Goal: Transaction & Acquisition: Register for event/course

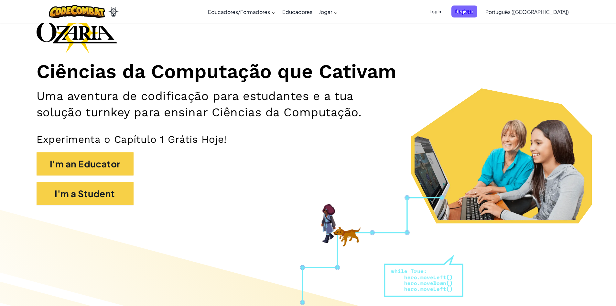
scroll to position [162, 0]
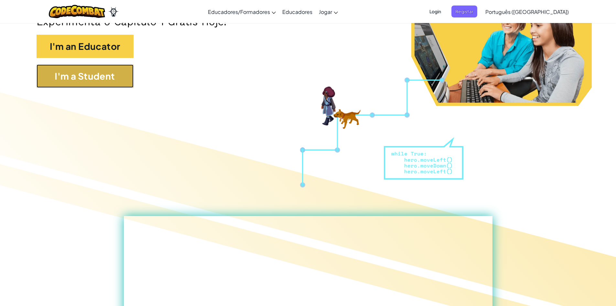
click at [92, 75] on button "I'm a Student" at bounding box center [85, 75] width 97 height 23
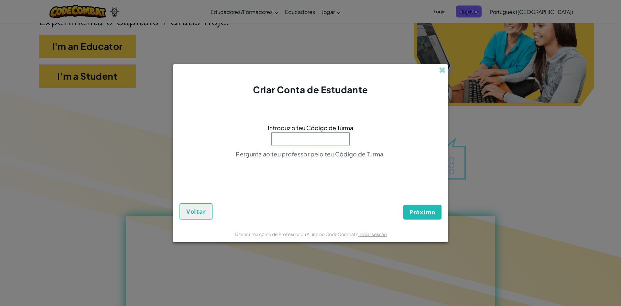
click at [474, 95] on div "Criar Conta de Estudante Introduz o teu Código de Turma Pergunta ao teu profess…" at bounding box center [310, 153] width 621 height 306
click at [445, 70] on span at bounding box center [442, 70] width 7 height 7
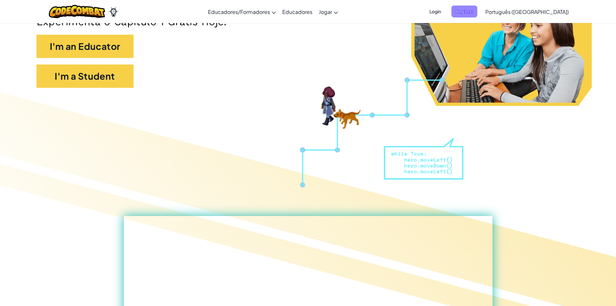
click at [477, 11] on span "Registar" at bounding box center [464, 11] width 26 height 12
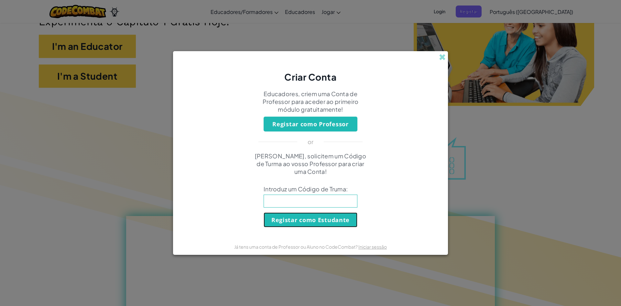
click at [325, 220] on button "Registar como Estudante" at bounding box center [311, 219] width 94 height 15
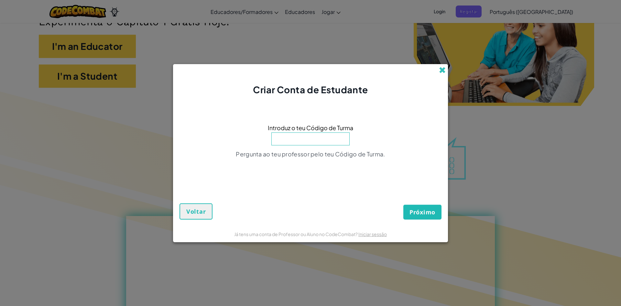
click at [441, 71] on span at bounding box center [442, 70] width 7 height 7
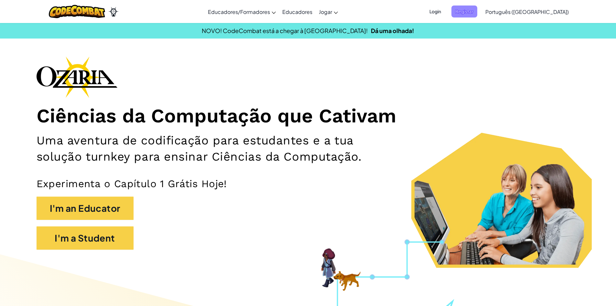
click at [477, 12] on span "Registar" at bounding box center [464, 11] width 26 height 12
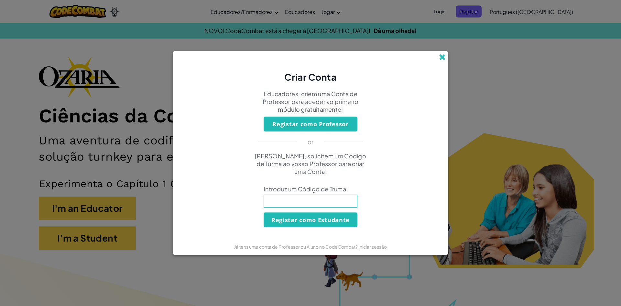
click at [440, 57] on span at bounding box center [442, 57] width 7 height 7
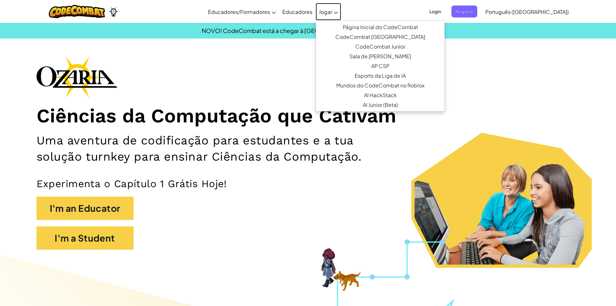
click at [332, 15] on span "Jogar" at bounding box center [325, 11] width 13 height 7
click at [271, 84] on div "Ciências da Computação que Cativam Uma aventura de codificação para estudantes …" at bounding box center [308, 156] width 543 height 200
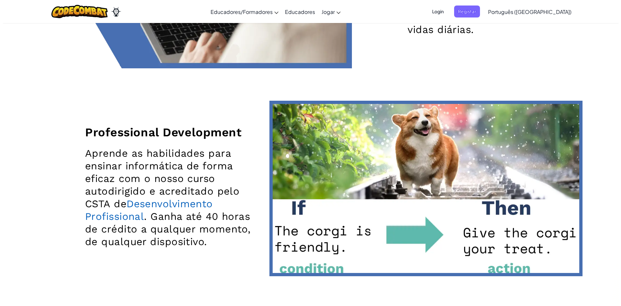
scroll to position [1293, 0]
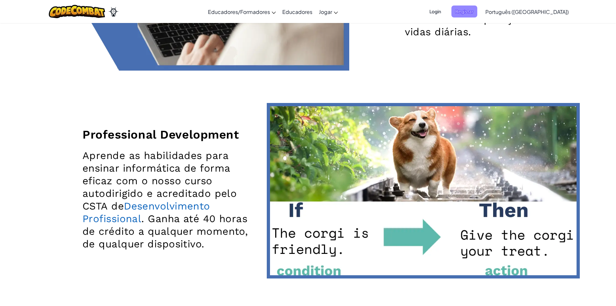
click at [477, 10] on span "Registar" at bounding box center [464, 11] width 26 height 12
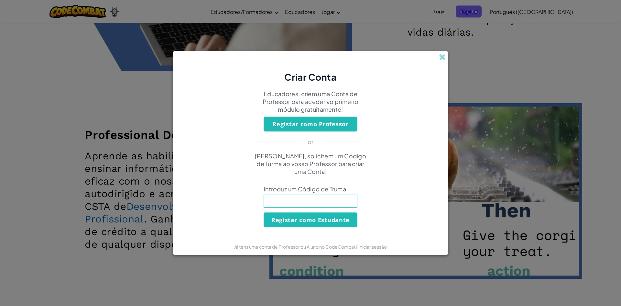
click at [325, 194] on div "[PERSON_NAME], solicitem um Código de Turma ao vosso Professor para criar uma C…" at bounding box center [310, 189] width 262 height 75
click at [328, 200] on input at bounding box center [311, 200] width 94 height 13
type input "EnemyLegSalt"
click button "Registar como Estudante" at bounding box center [311, 219] width 94 height 15
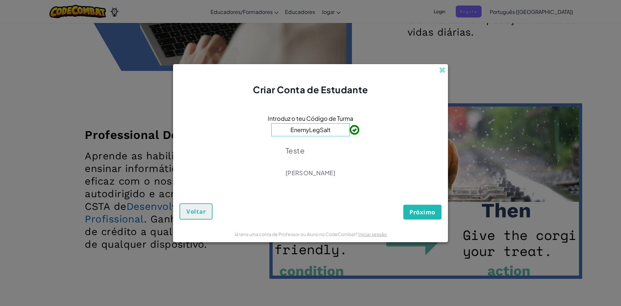
click at [425, 207] on button "Próximo" at bounding box center [422, 211] width 38 height 15
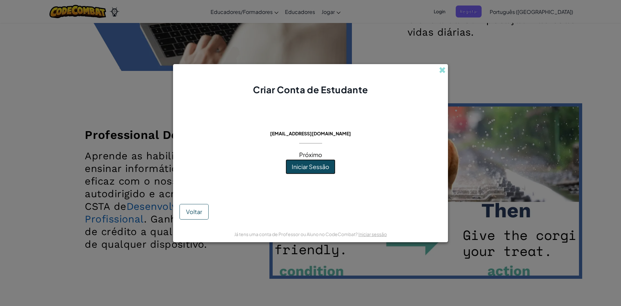
click at [313, 165] on span "Iniciar Sessão" at bounding box center [311, 166] width 38 height 7
